Goal: Share content

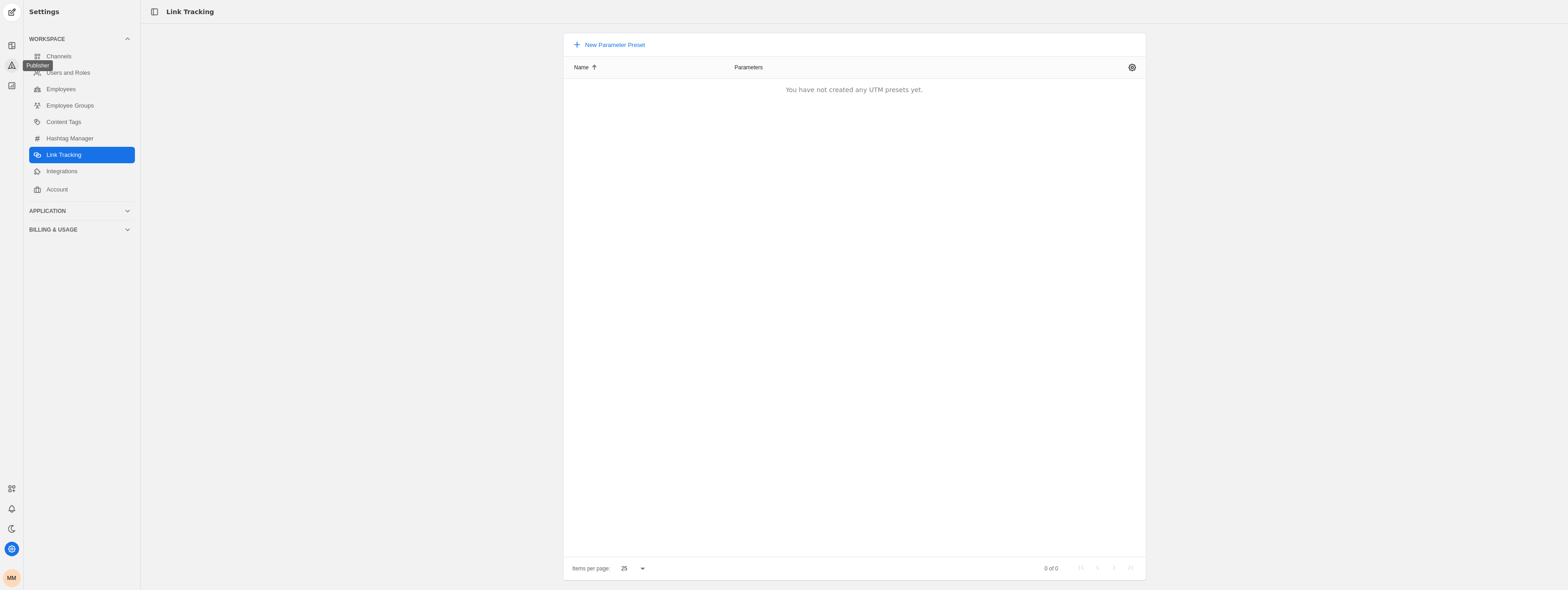
click at [11, 68] on icon at bounding box center [12, 65] width 9 height 9
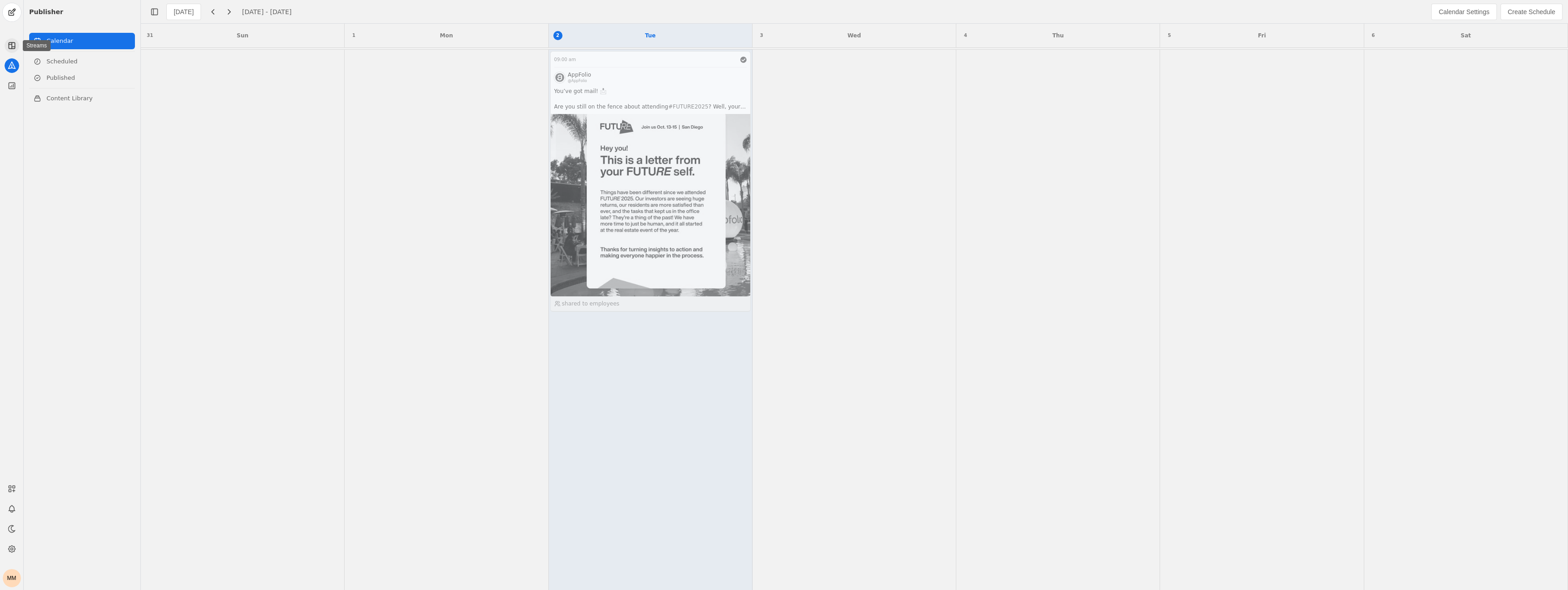
click at [14, 47] on rect at bounding box center [11, 45] width 6 height 6
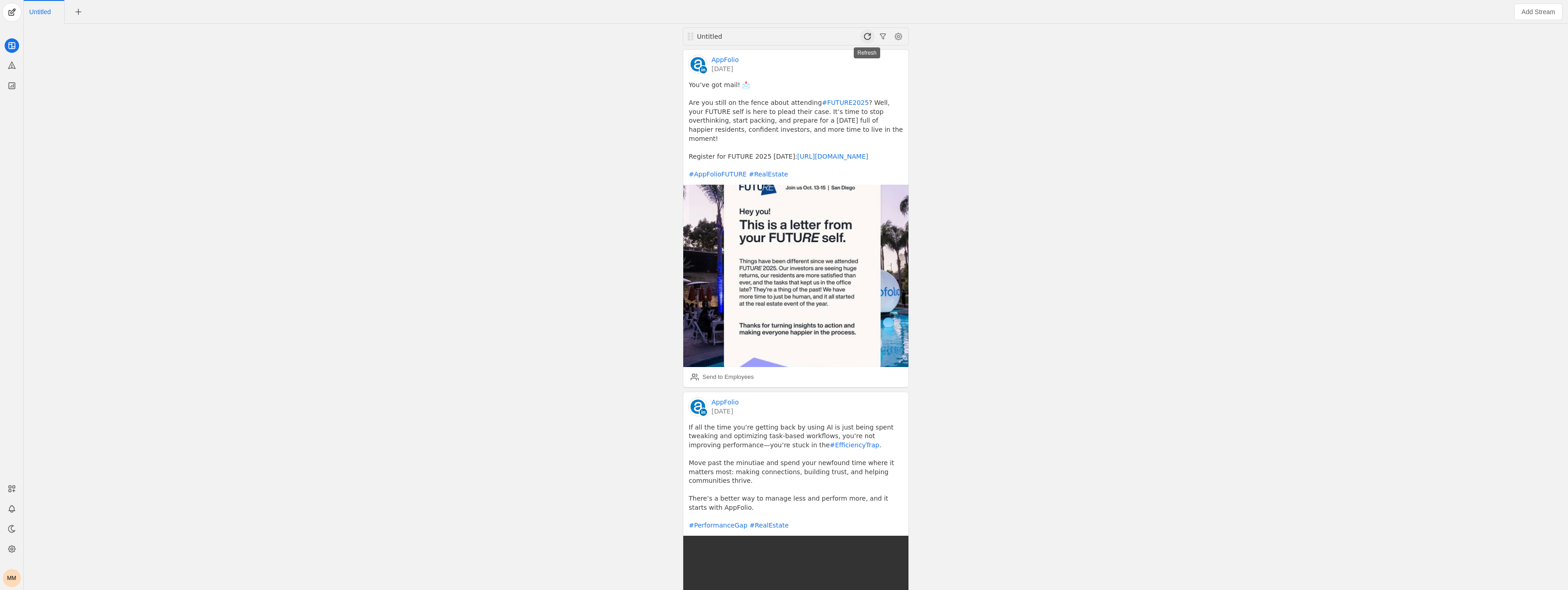
click at [867, 39] on span at bounding box center [868, 37] width 15 height 15
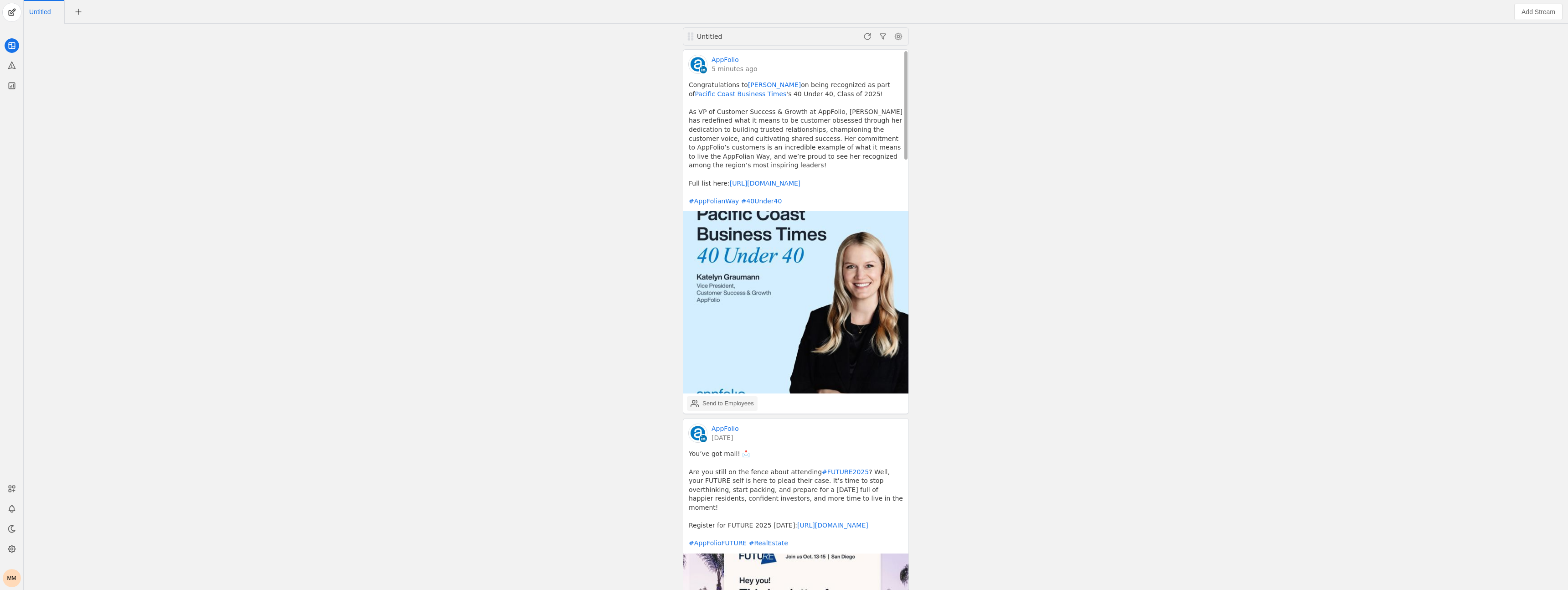
click at [708, 402] on div "Send to Employees" at bounding box center [728, 403] width 51 height 9
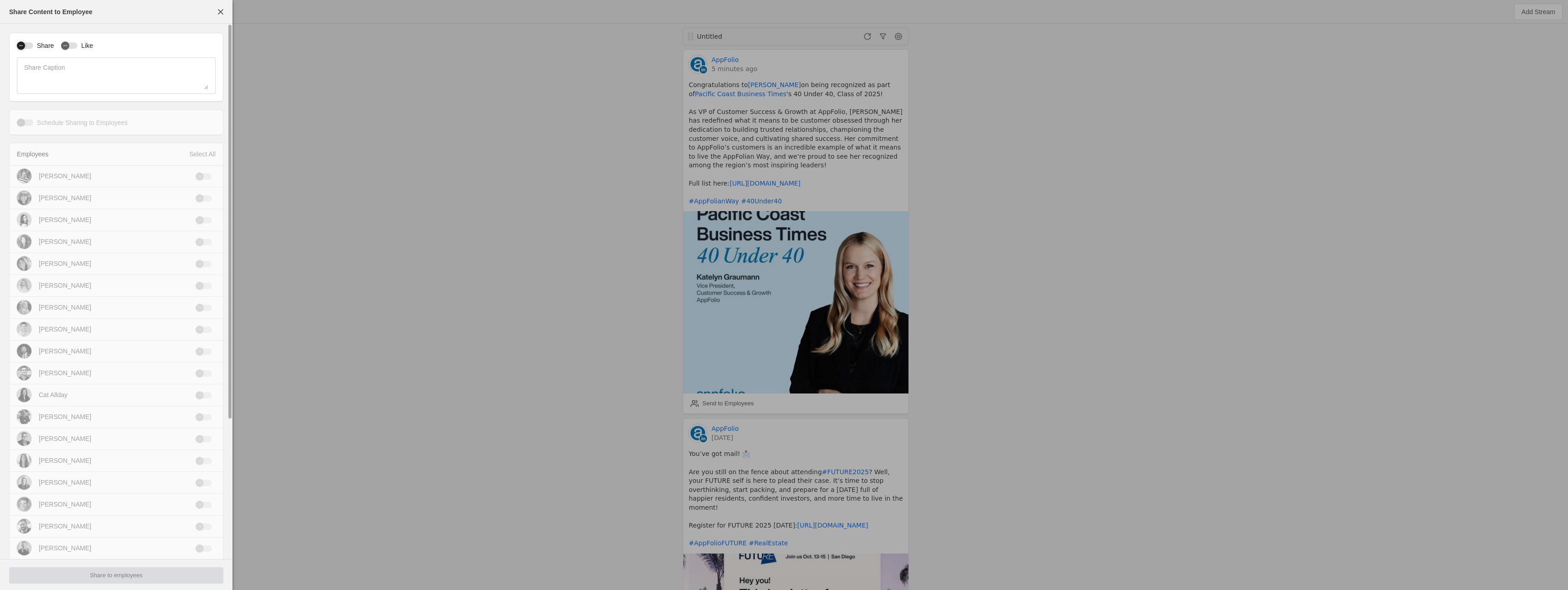
click at [26, 49] on div "button" at bounding box center [21, 45] width 12 height 12
click at [197, 153] on div "Select All" at bounding box center [202, 154] width 27 height 9
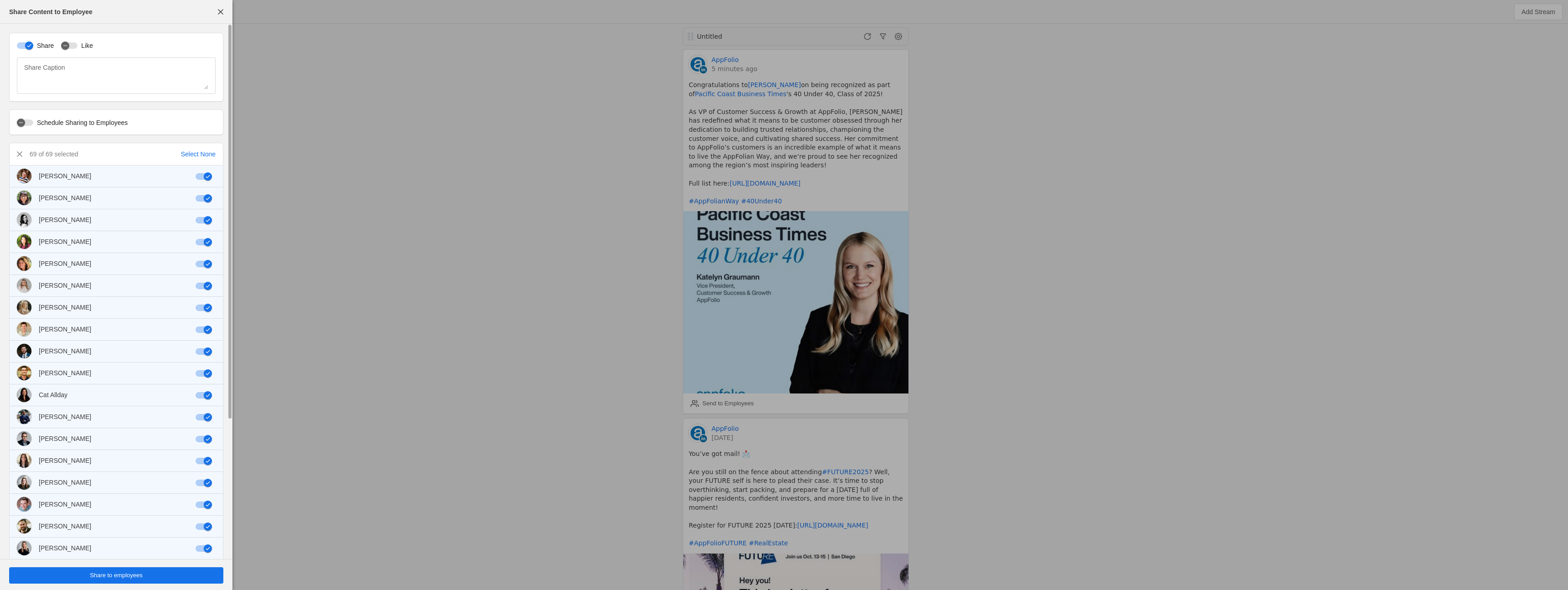
click at [153, 573] on span "undefined" at bounding box center [116, 576] width 214 height 17
